Goal: Navigation & Orientation: Go to known website

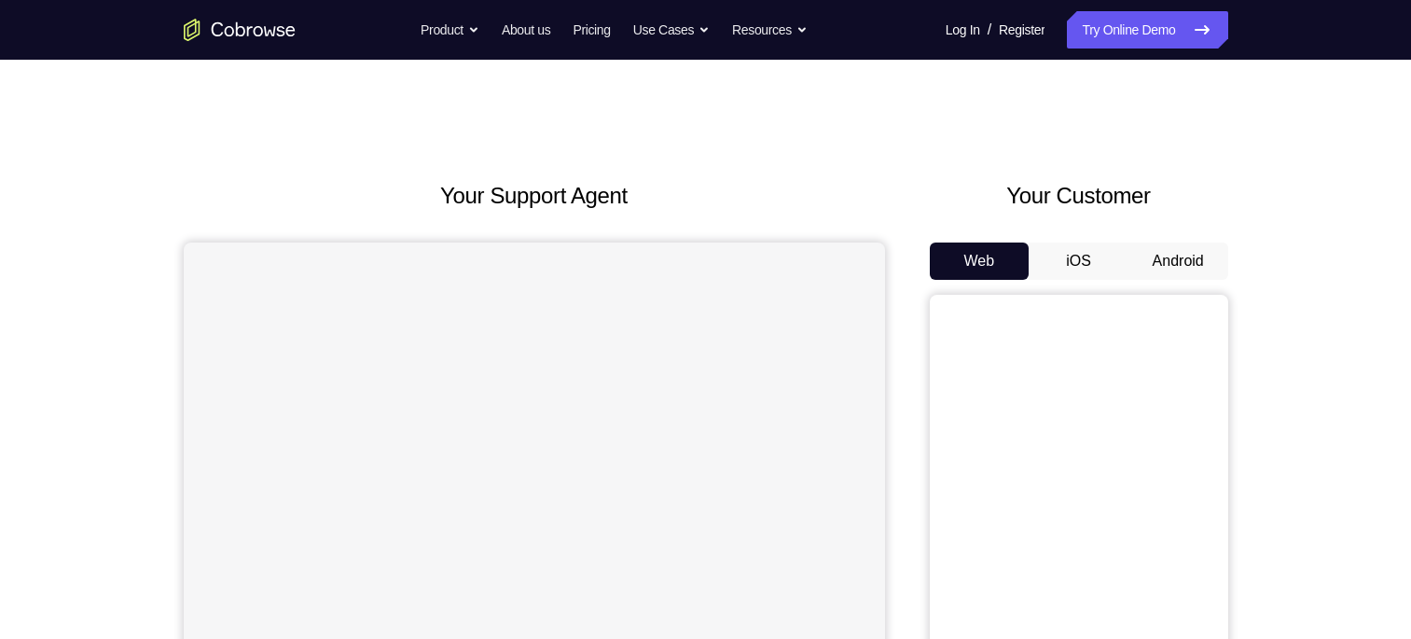
click at [1177, 266] on button "Android" at bounding box center [1178, 260] width 100 height 37
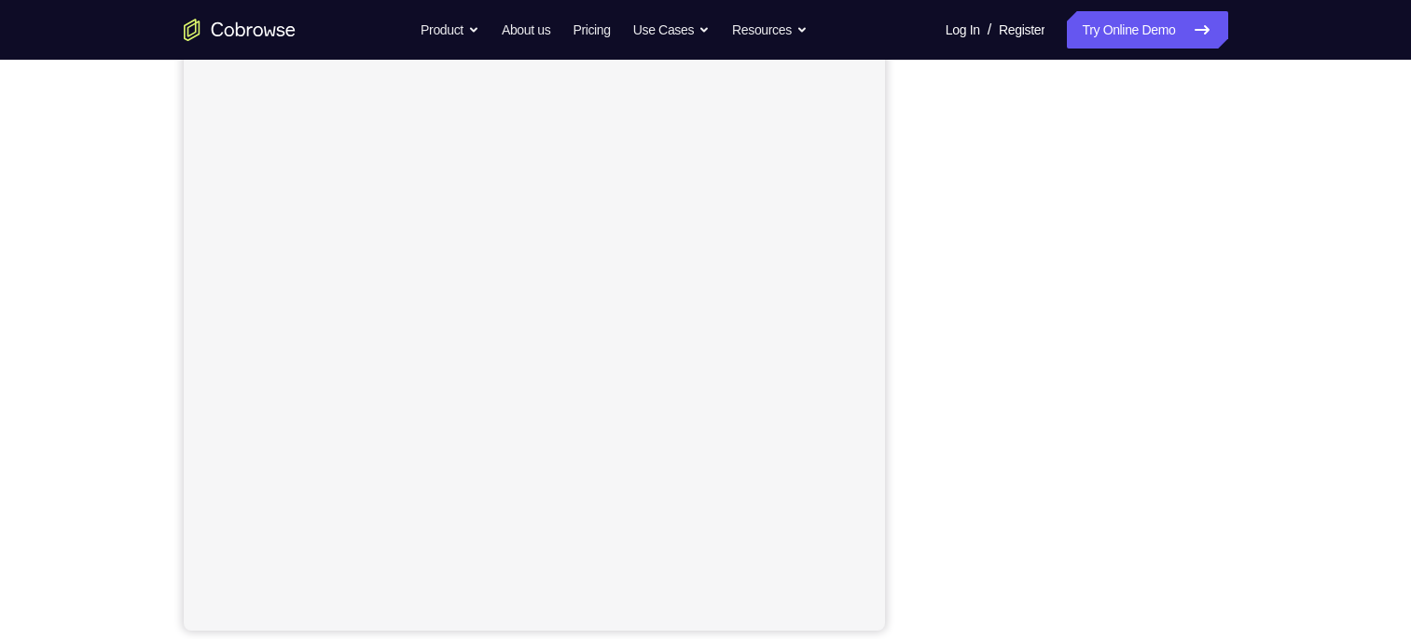
scroll to position [235, 0]
